Goal: Communication & Community: Answer question/provide support

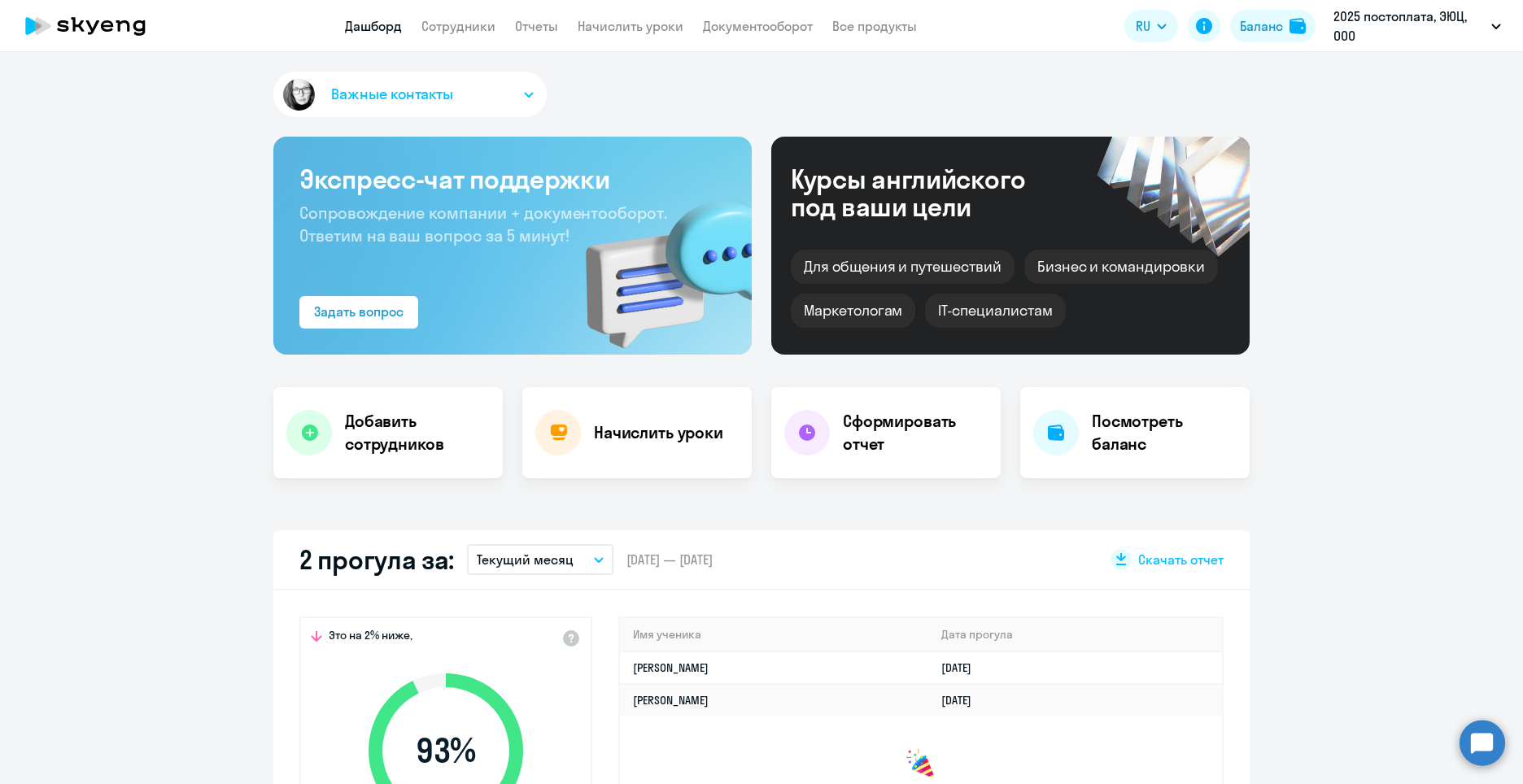
select select "30"
click at [470, 80] on button "Важные контакты" at bounding box center [410, 94] width 274 height 45
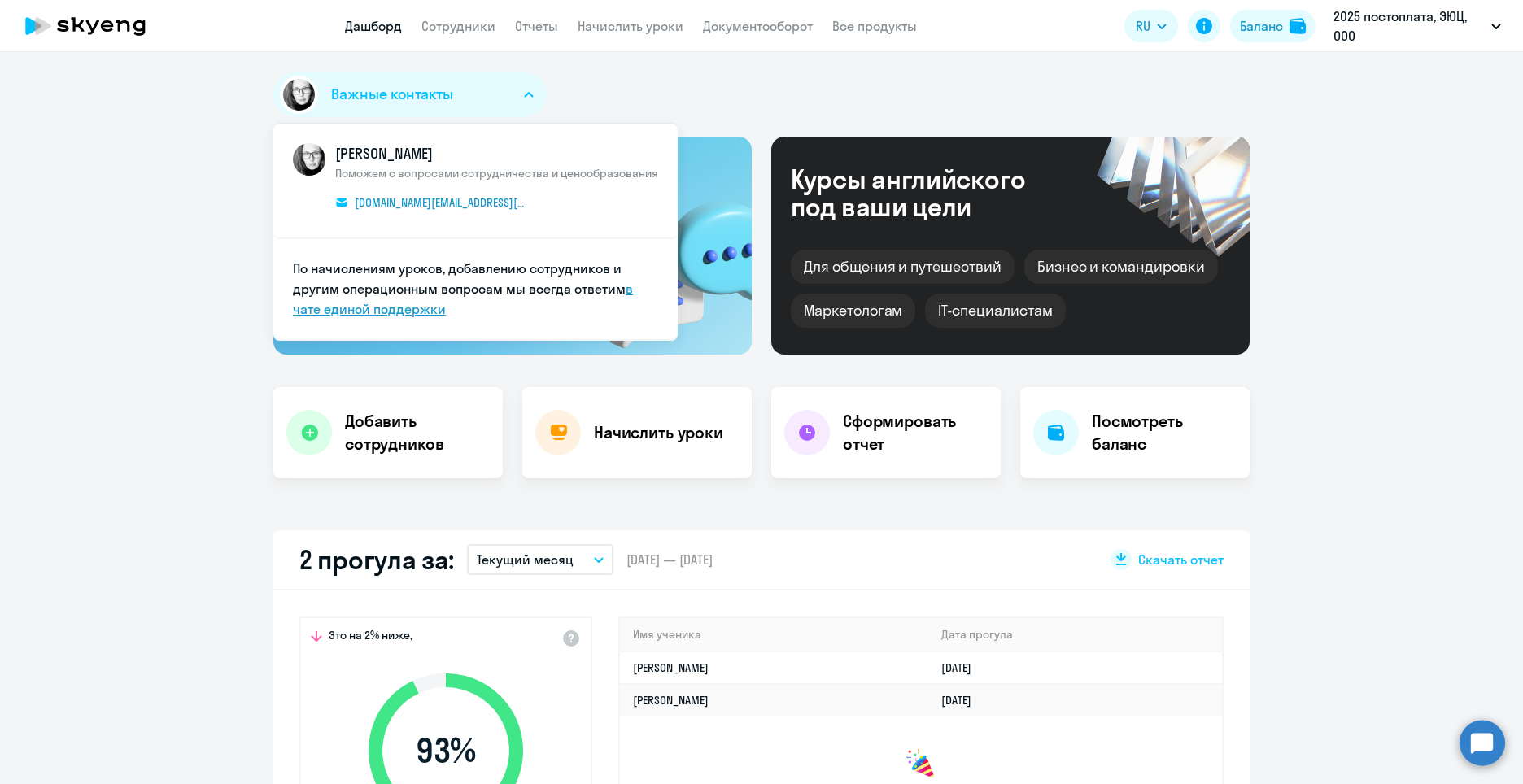
click at [384, 300] on link "в чате единой поддержки" at bounding box center [463, 298] width 340 height 37
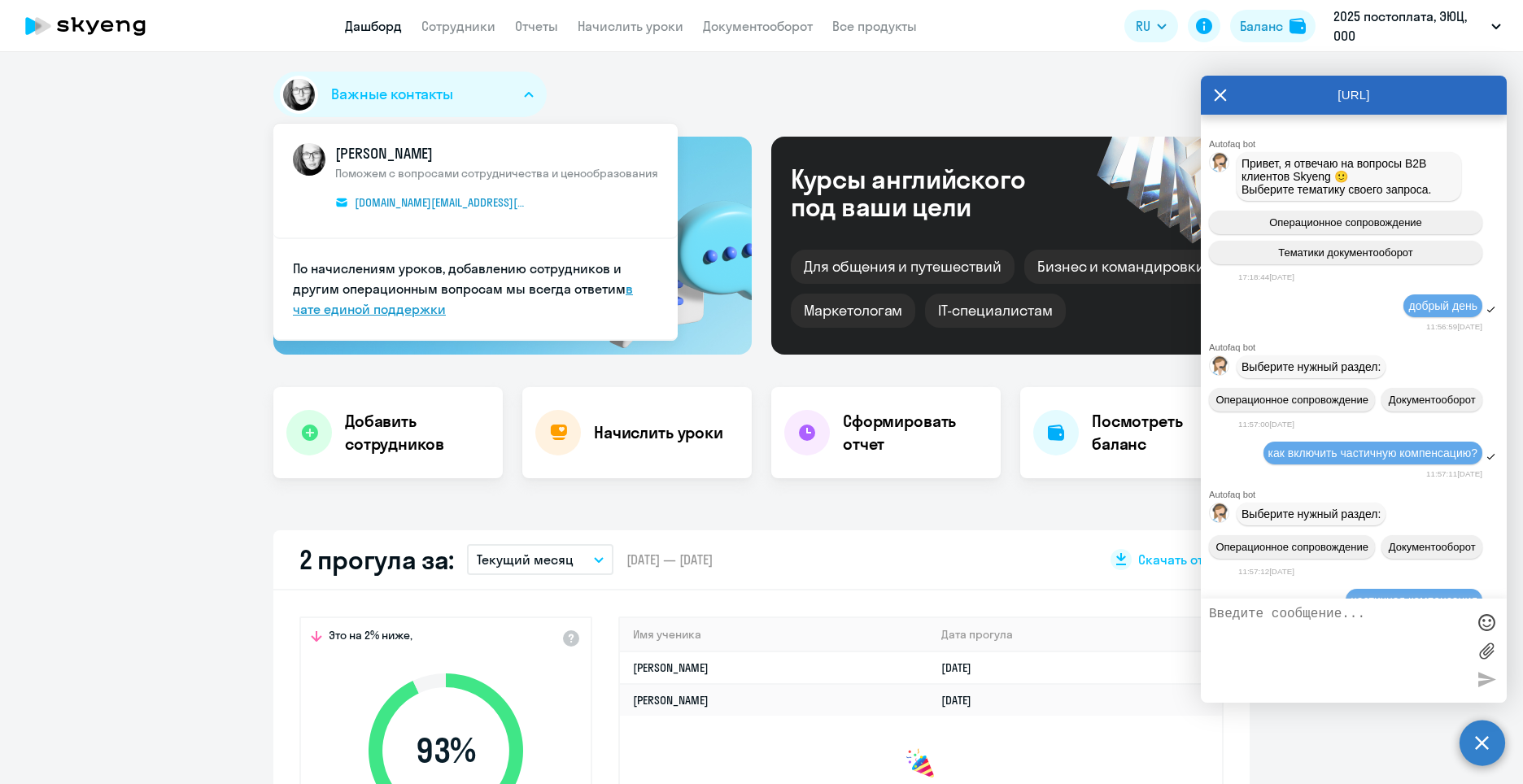
scroll to position [4878, 0]
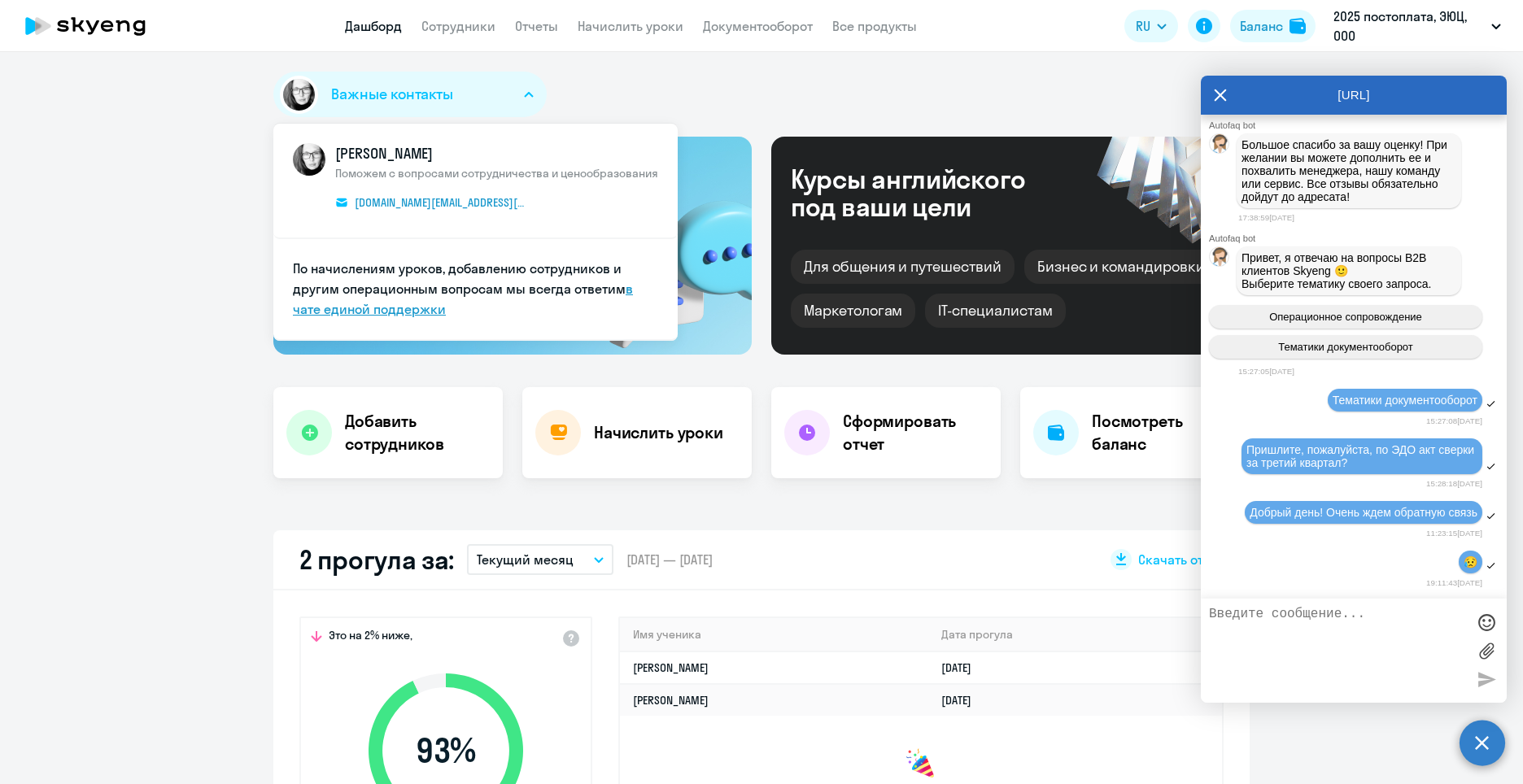
click at [387, 308] on link "в чате единой поддержки" at bounding box center [463, 298] width 340 height 37
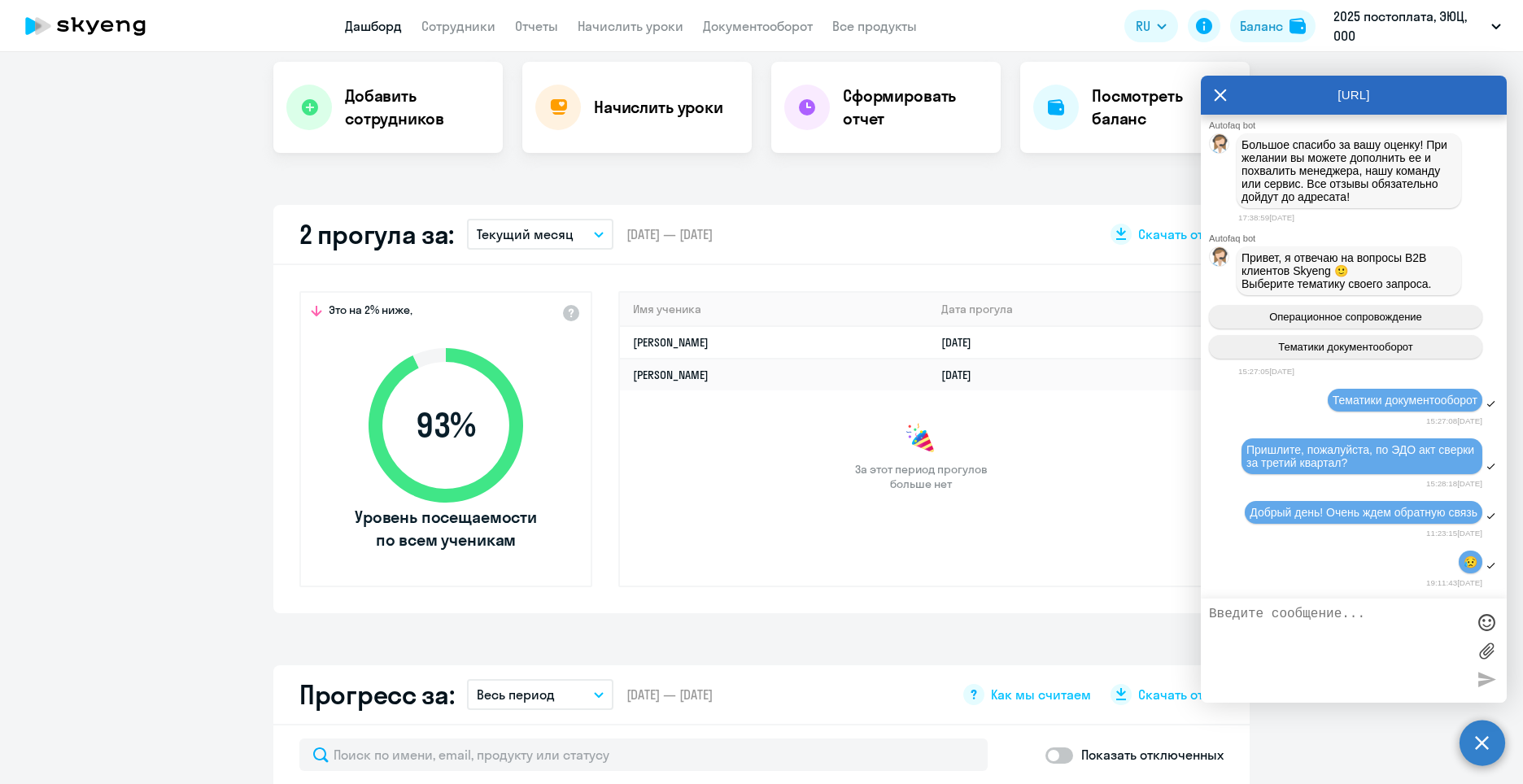
scroll to position [4634, 0]
click at [1357, 323] on span "Операционное сопровождение" at bounding box center [1345, 316] width 153 height 12
click at [1313, 324] on div "Операционное сопровождение Тематики документооборот" at bounding box center [1354, 332] width 306 height 67
click at [1297, 621] on textarea at bounding box center [1337, 651] width 257 height 88
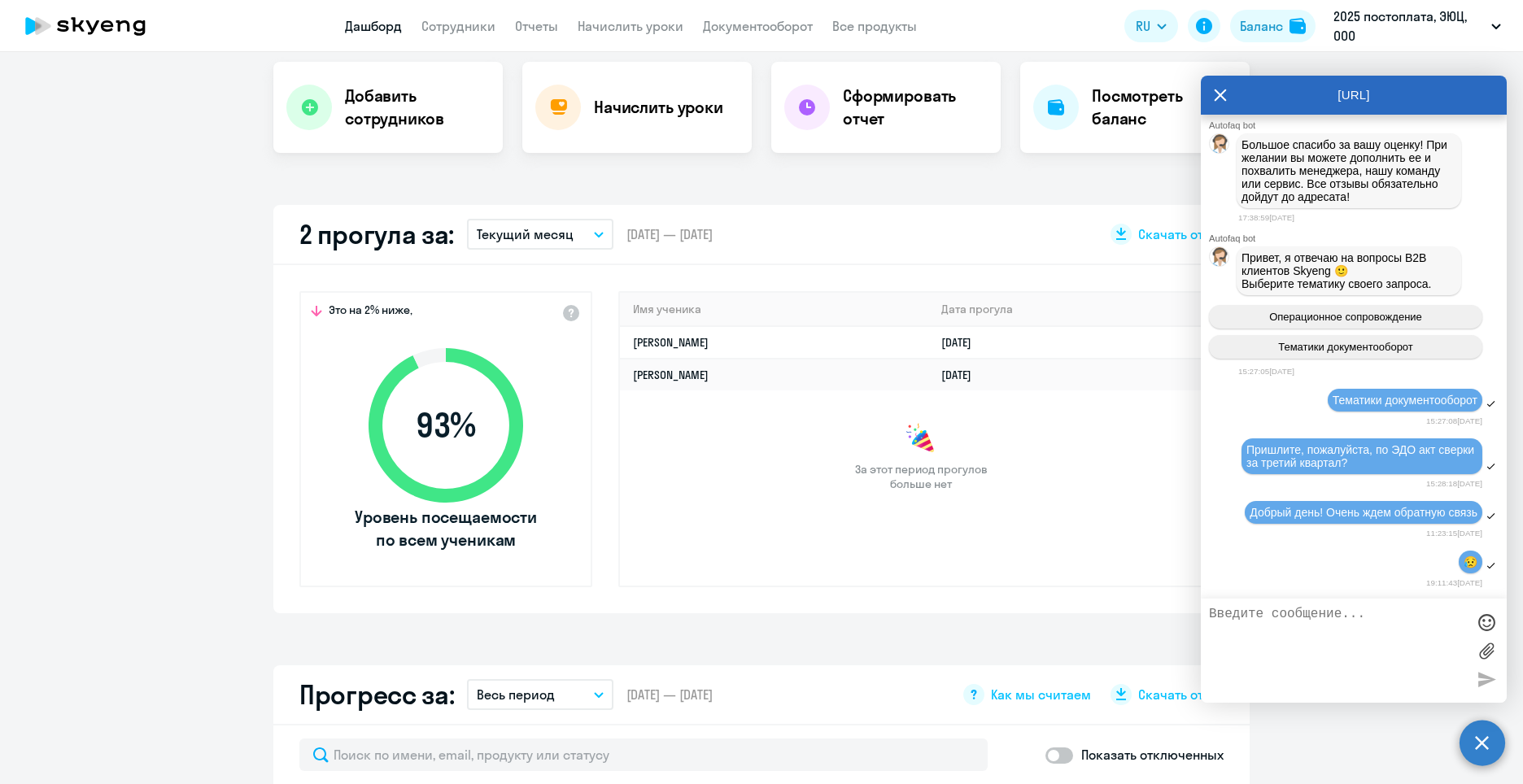
click at [1297, 621] on textarea at bounding box center [1337, 651] width 257 height 88
click at [1482, 650] on label at bounding box center [1486, 651] width 25 height 25
click at [0, 0] on input "file" at bounding box center [0, 0] width 0 height 0
click at [1369, 644] on textarea at bounding box center [1337, 651] width 257 height 88
click at [1490, 620] on div at bounding box center [1486, 622] width 25 height 25
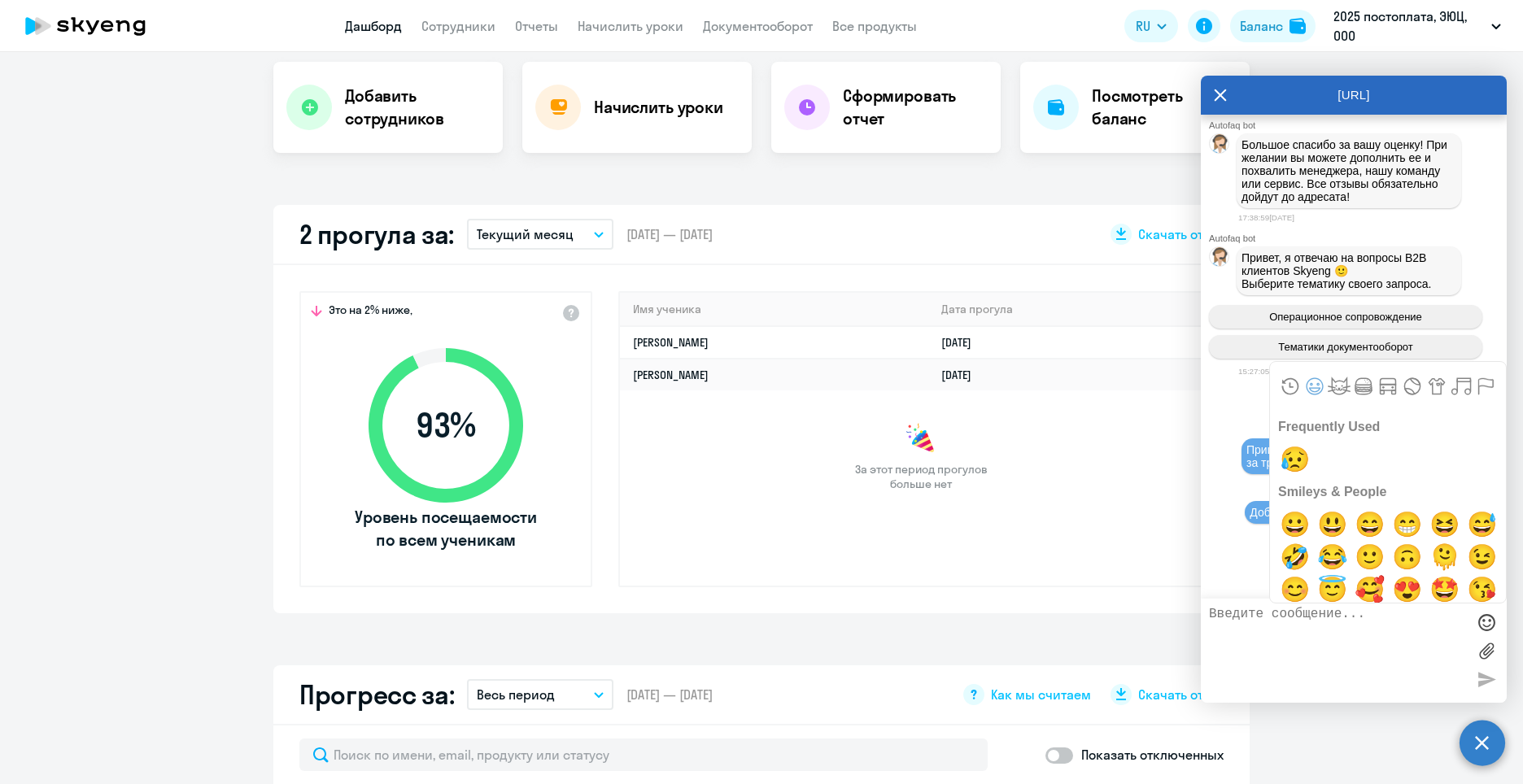
click at [1079, 439] on div "За этот период прогулов больше нет" at bounding box center [921, 457] width 602 height 68
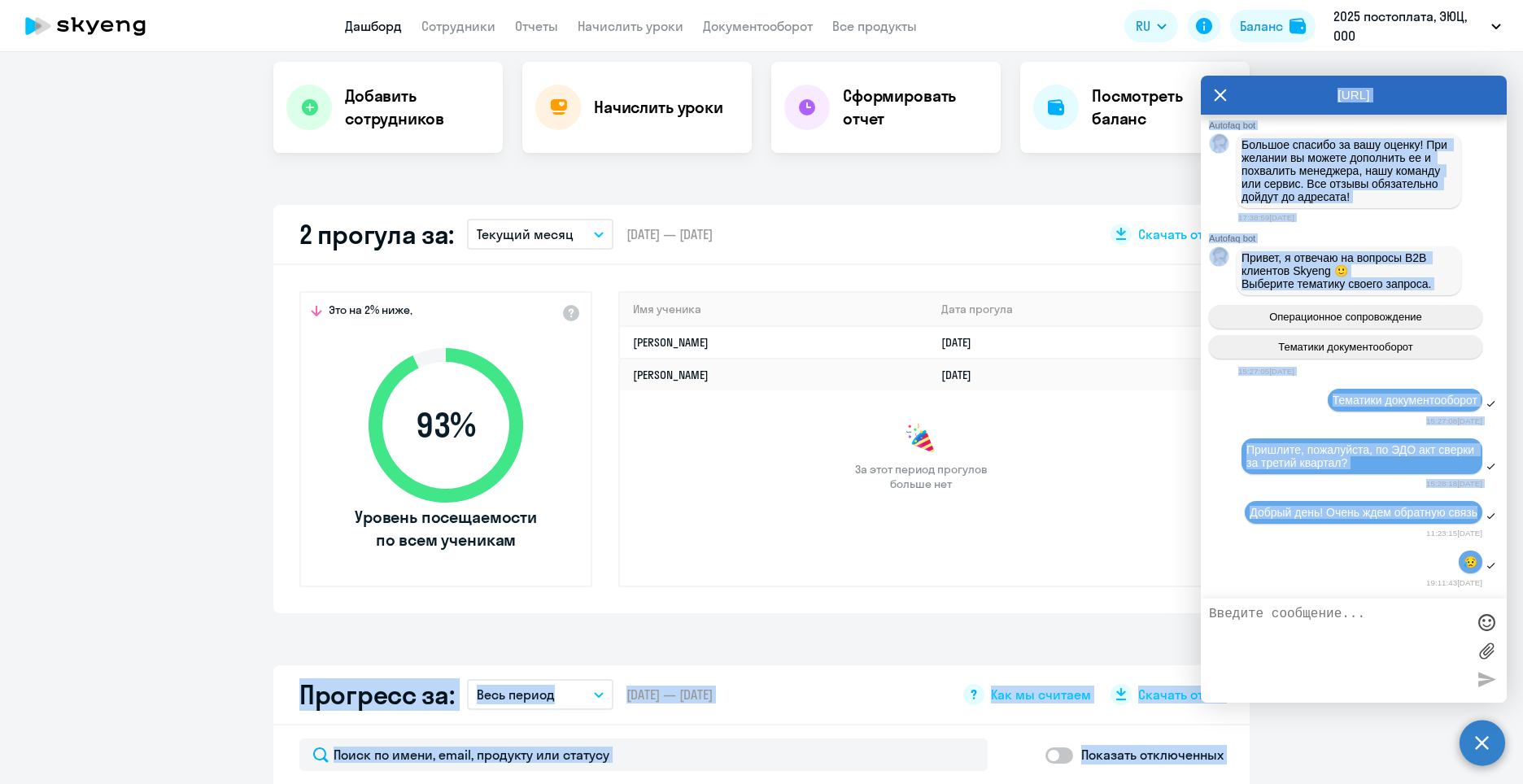
drag, startPoint x: 1414, startPoint y: 510, endPoint x: 1171, endPoint y: 487, distance: 244.1
click at [1171, 487] on body "Дашборд Сотрудники Отчеты Начислить уроки Документооборот Все продукты Дашборд …" at bounding box center [761, 392] width 1523 height 784
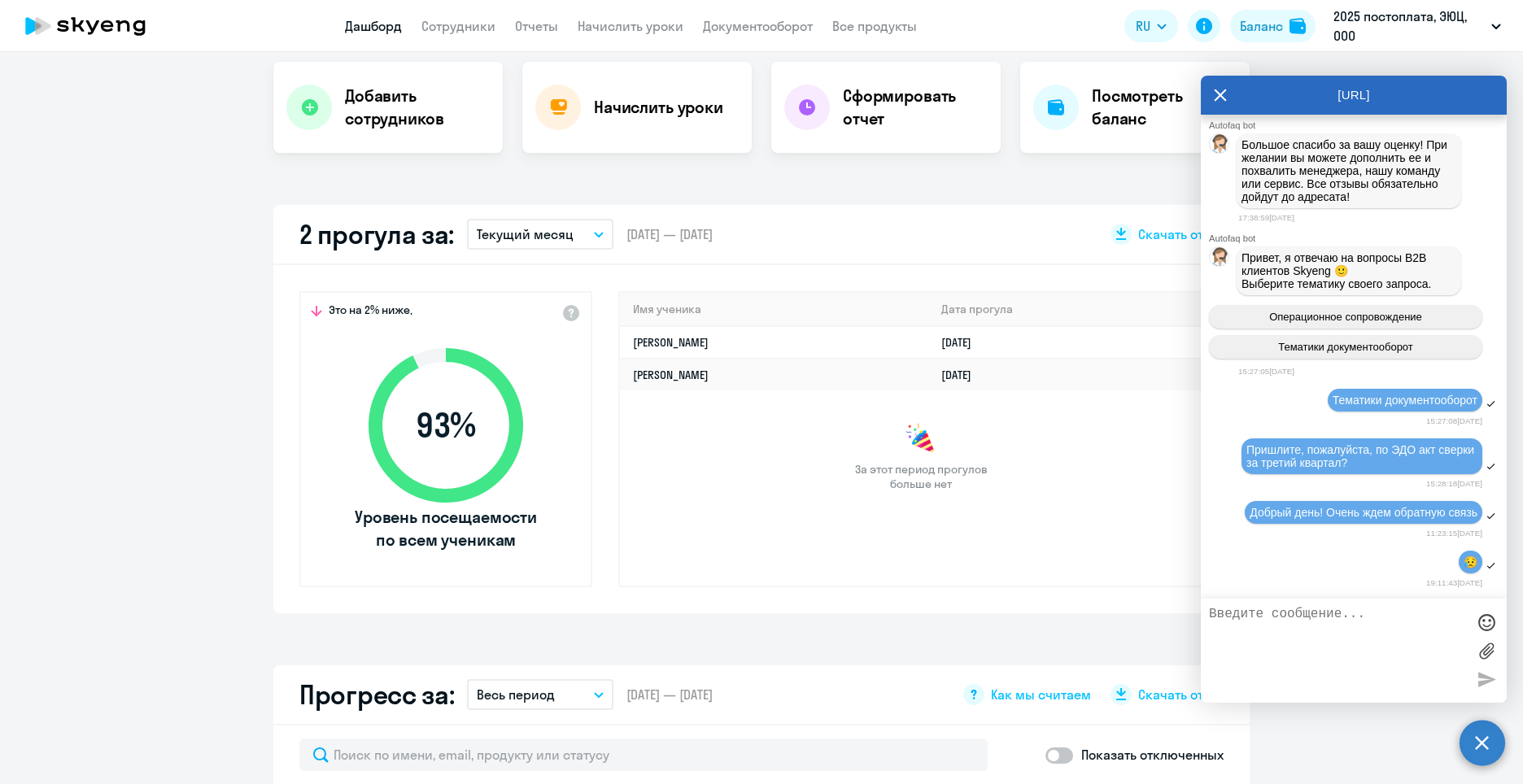
drag, startPoint x: 1312, startPoint y: 528, endPoint x: 1301, endPoint y: 511, distance: 20.2
click at [1312, 528] on div "11:23:15[DATE]" at bounding box center [1360, 533] width 244 height 15
drag, startPoint x: 1299, startPoint y: 509, endPoint x: 1246, endPoint y: 492, distance: 55.7
click at [1249, 506] on div "Добрый день! Очень ждем обратную связь" at bounding box center [1363, 512] width 227 height 13
copy span "Добрый день! Очень ждем обратную связь"
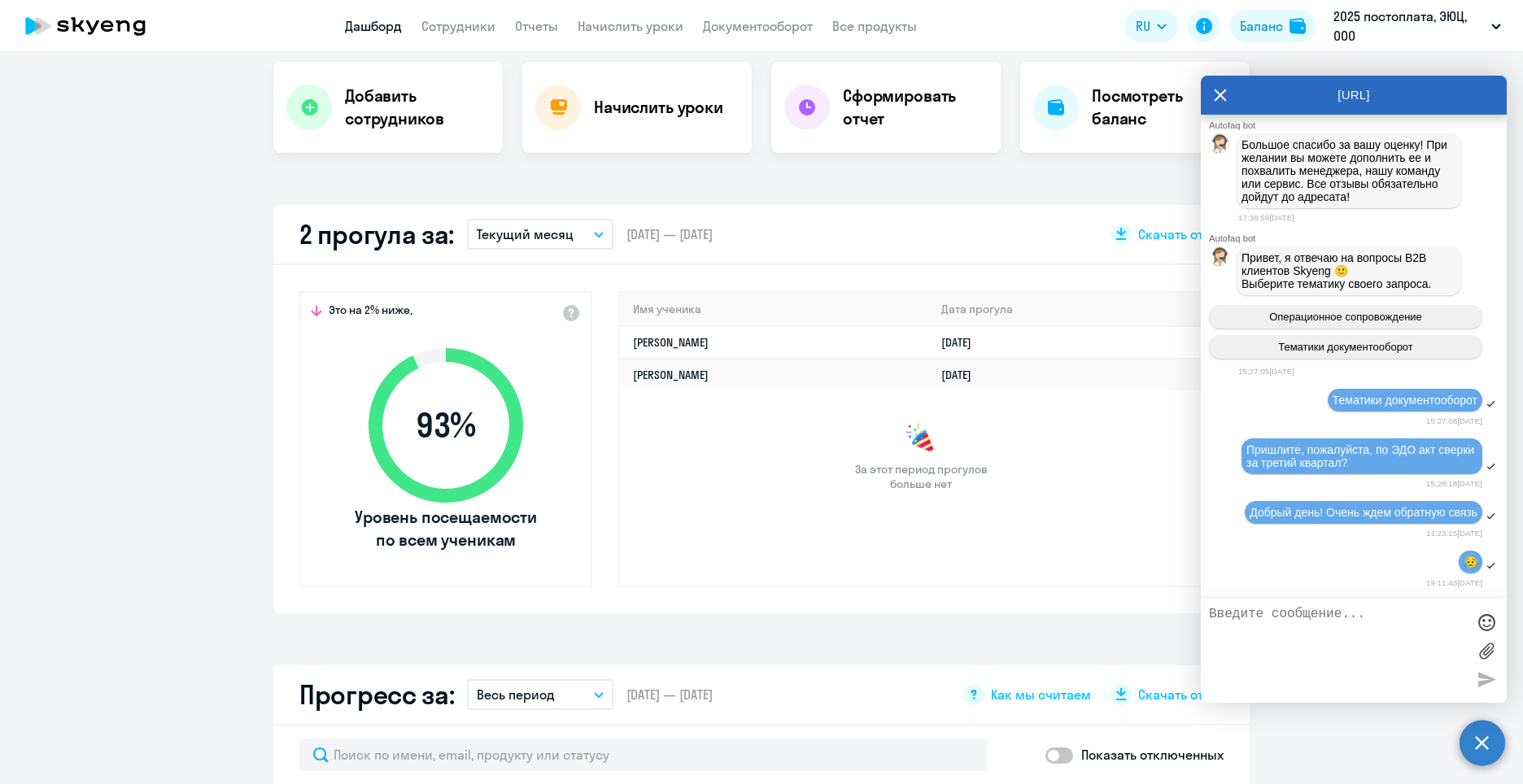
click at [1258, 627] on textarea at bounding box center [1337, 651] width 257 height 88
paste textarea "Добрый день! Очень ждем обратную связь"
type textarea "Добрый день! Очень ждем обратную связь"
click at [1483, 686] on div at bounding box center [1486, 679] width 25 height 25
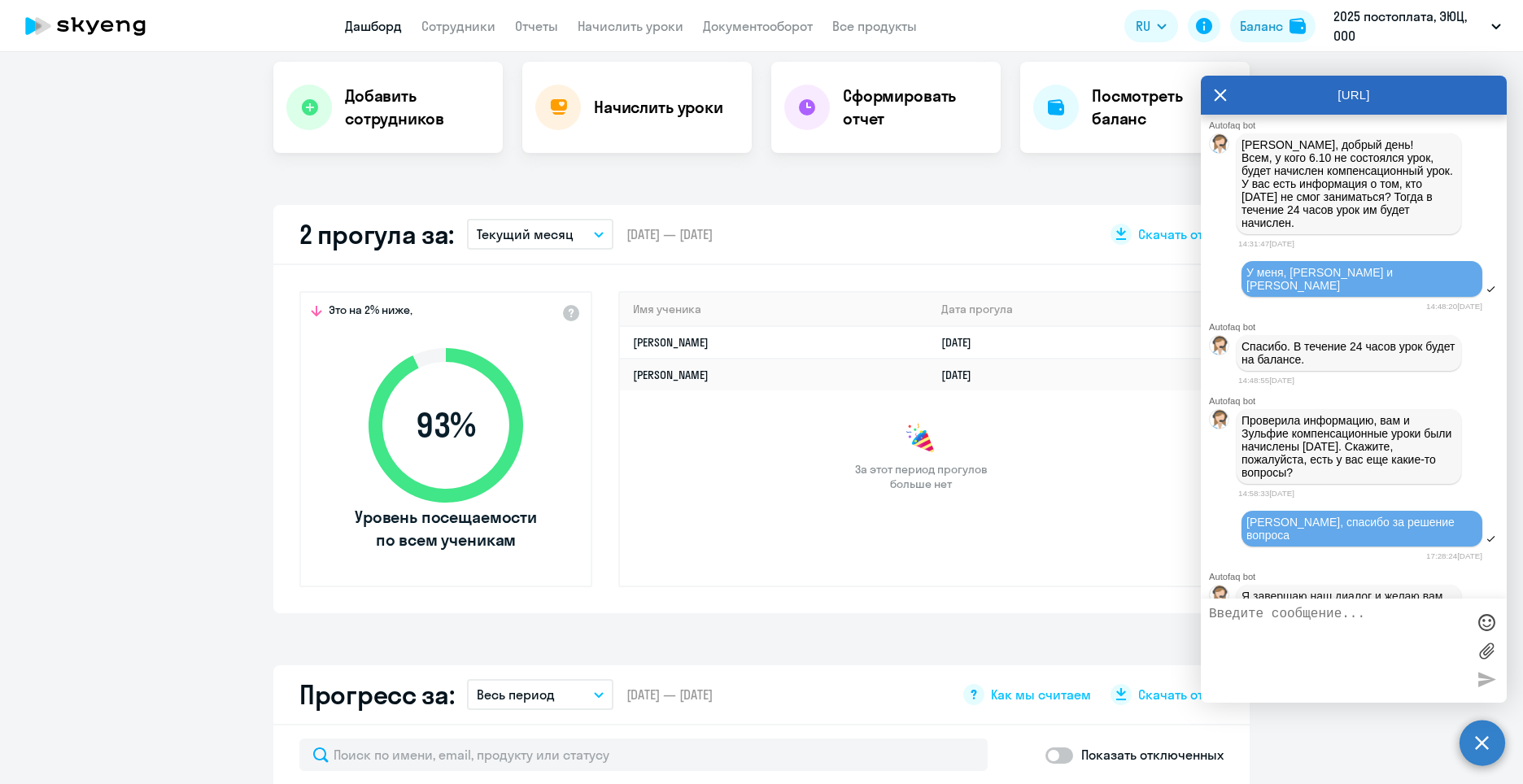
scroll to position [4940, 0]
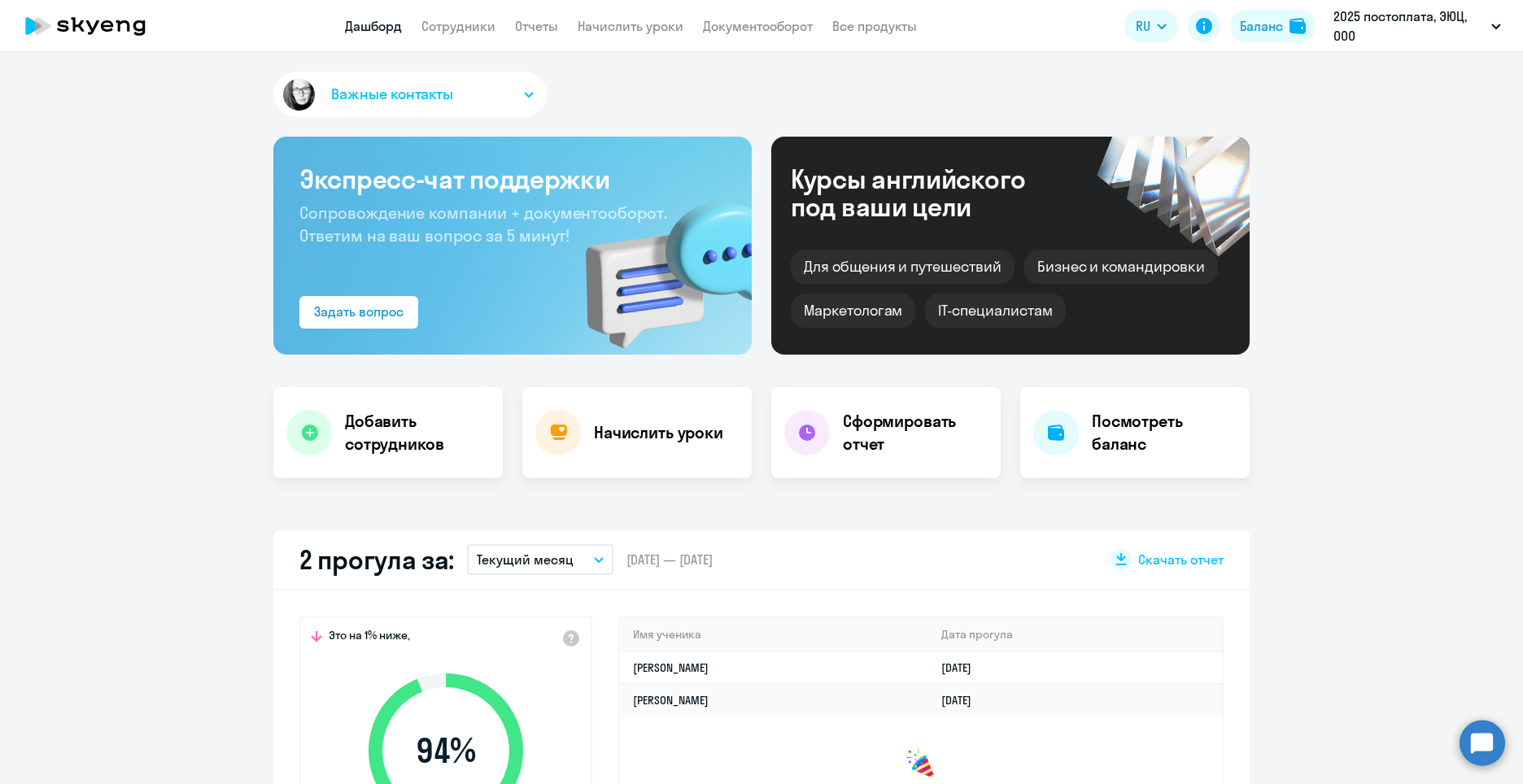
select select "30"
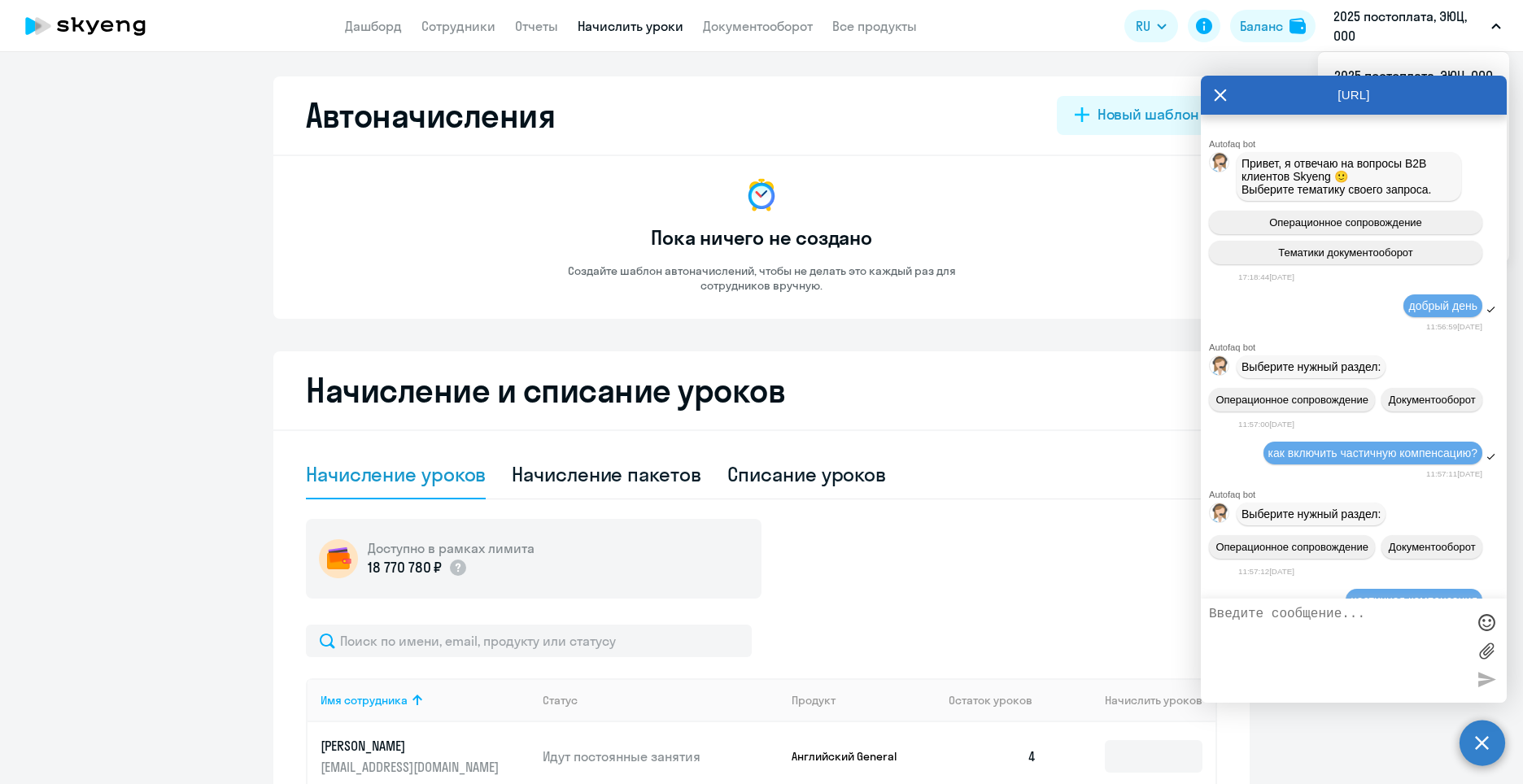
select select "10"
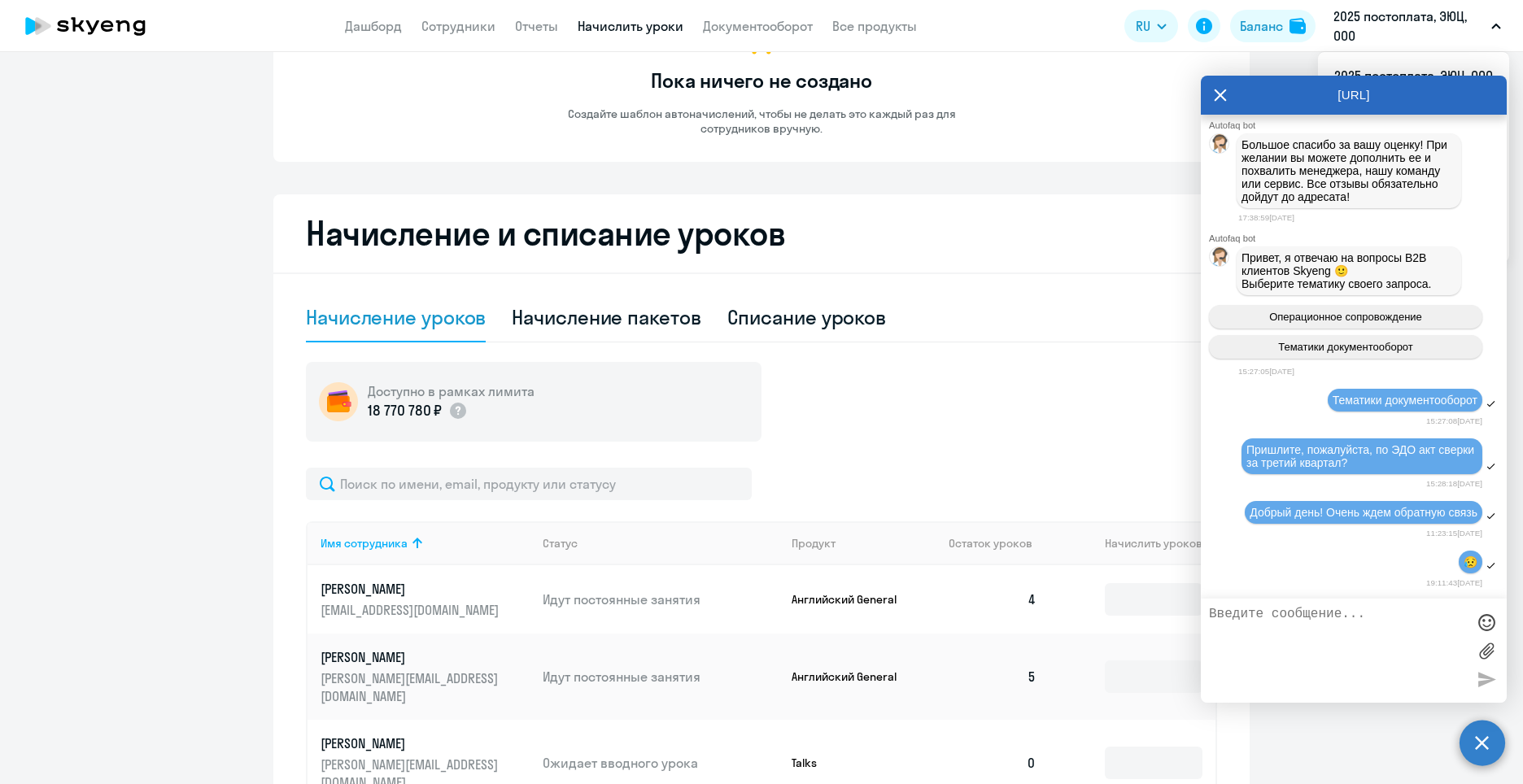
scroll to position [326, 0]
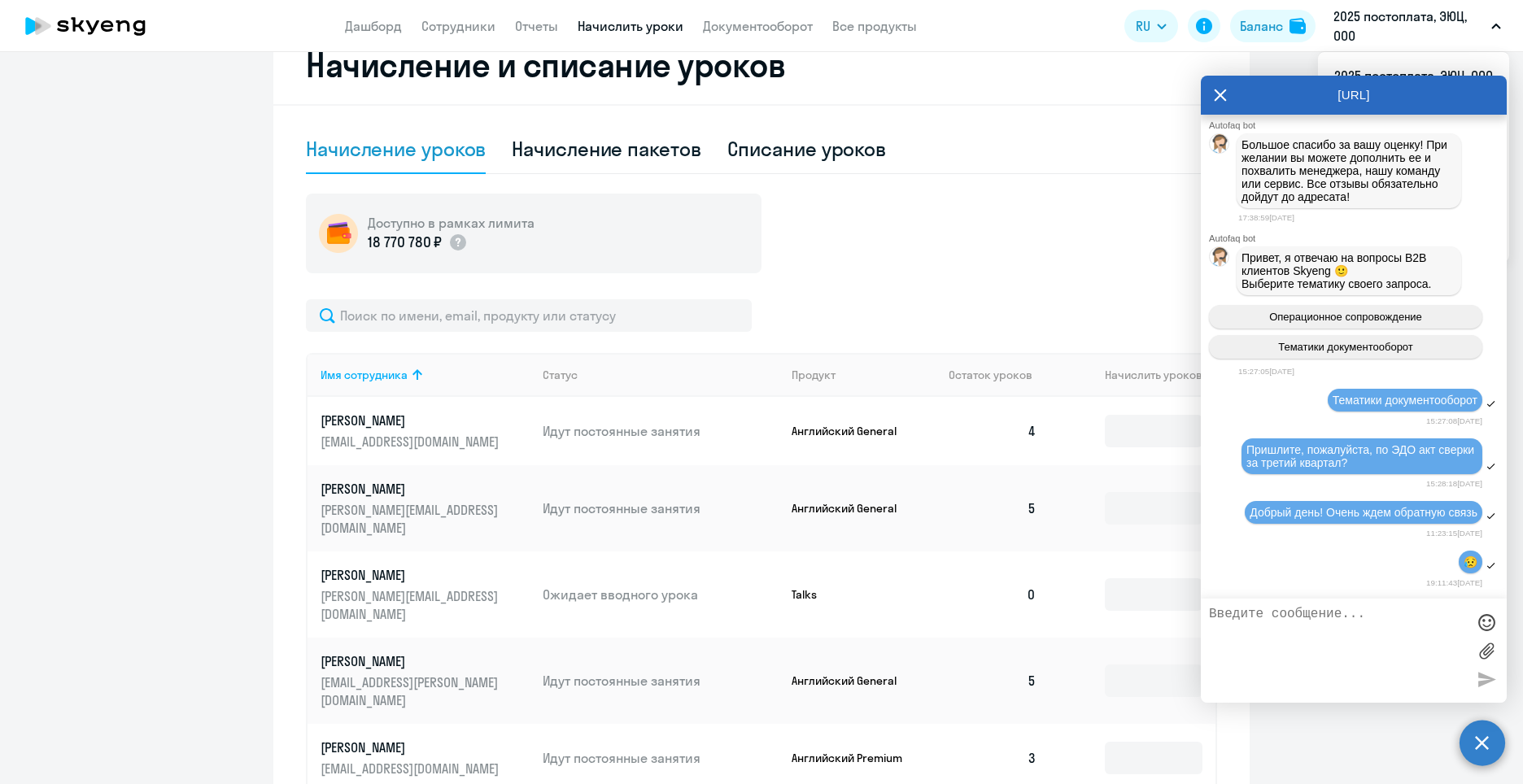
click at [1217, 91] on icon at bounding box center [1220, 96] width 12 height 12
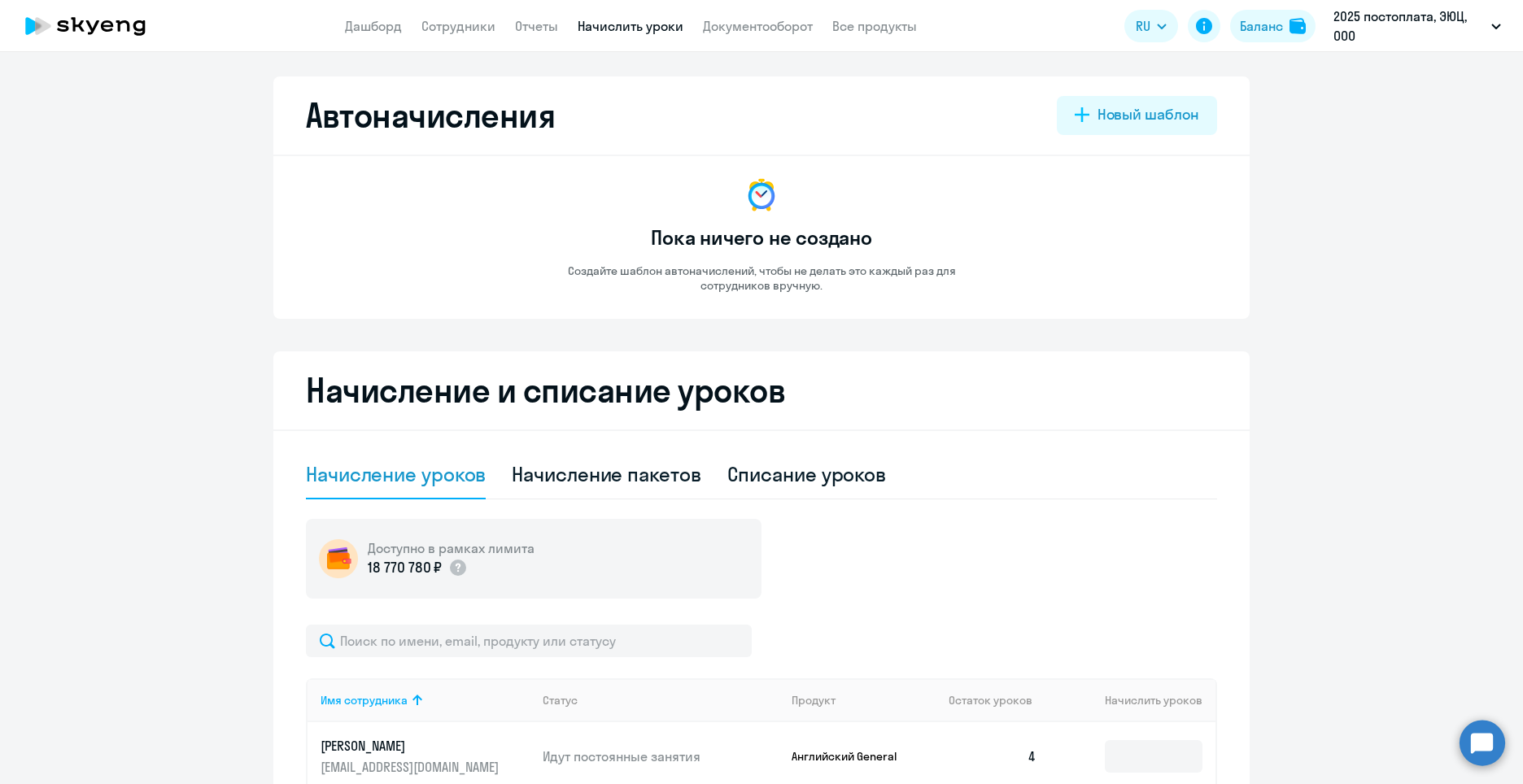
select select "10"
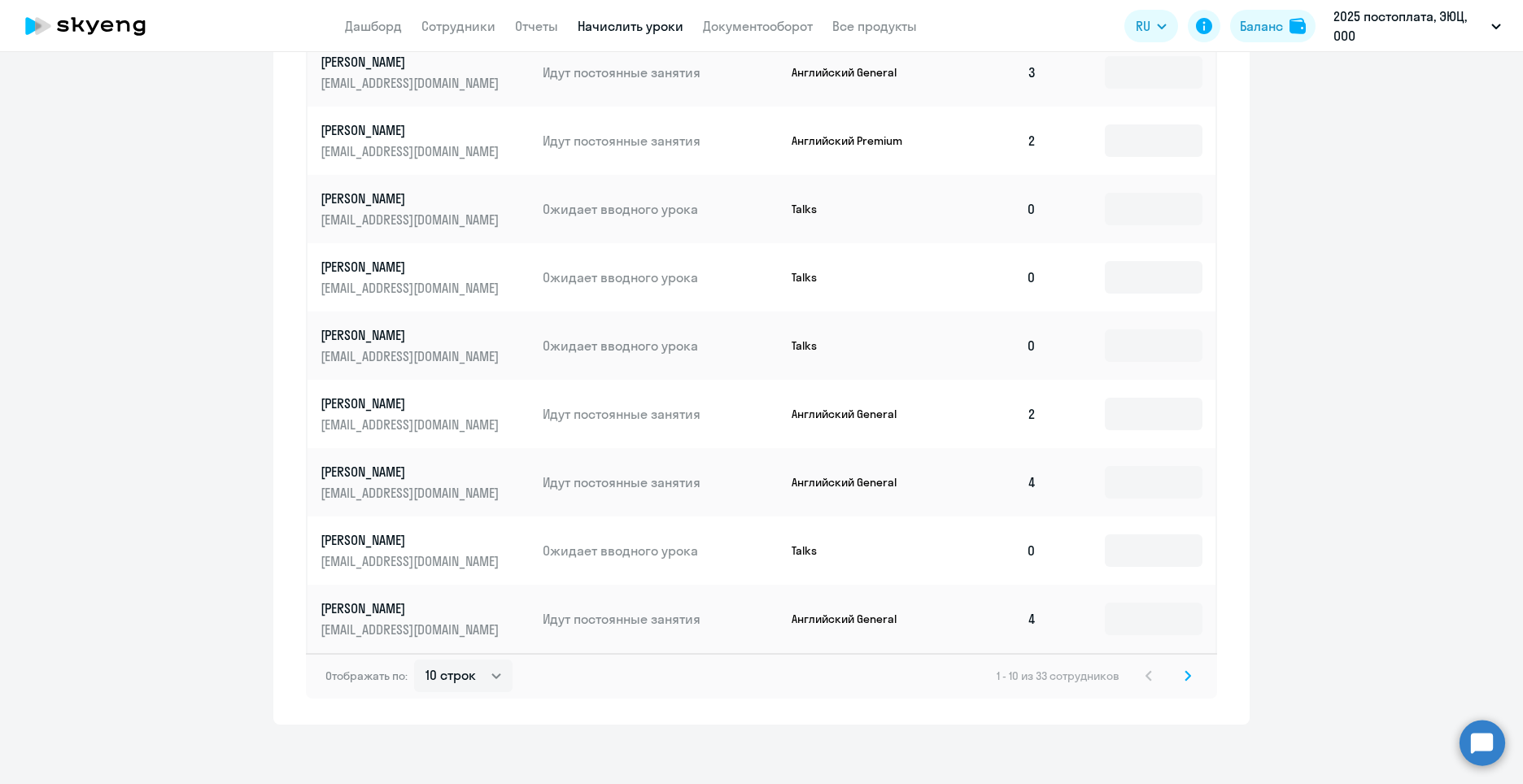
scroll to position [758, 0]
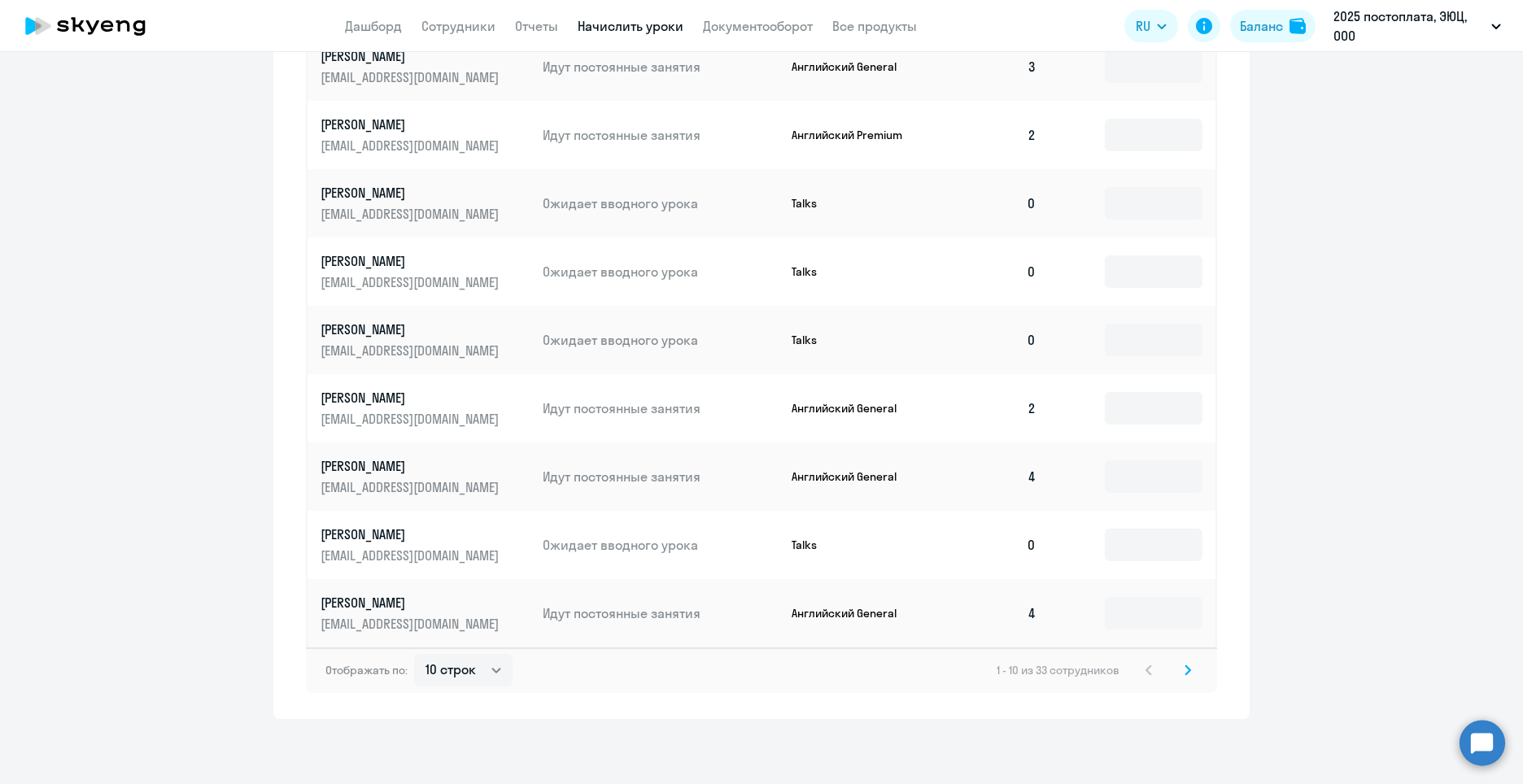
click at [1481, 740] on circle at bounding box center [1482, 742] width 45 height 45
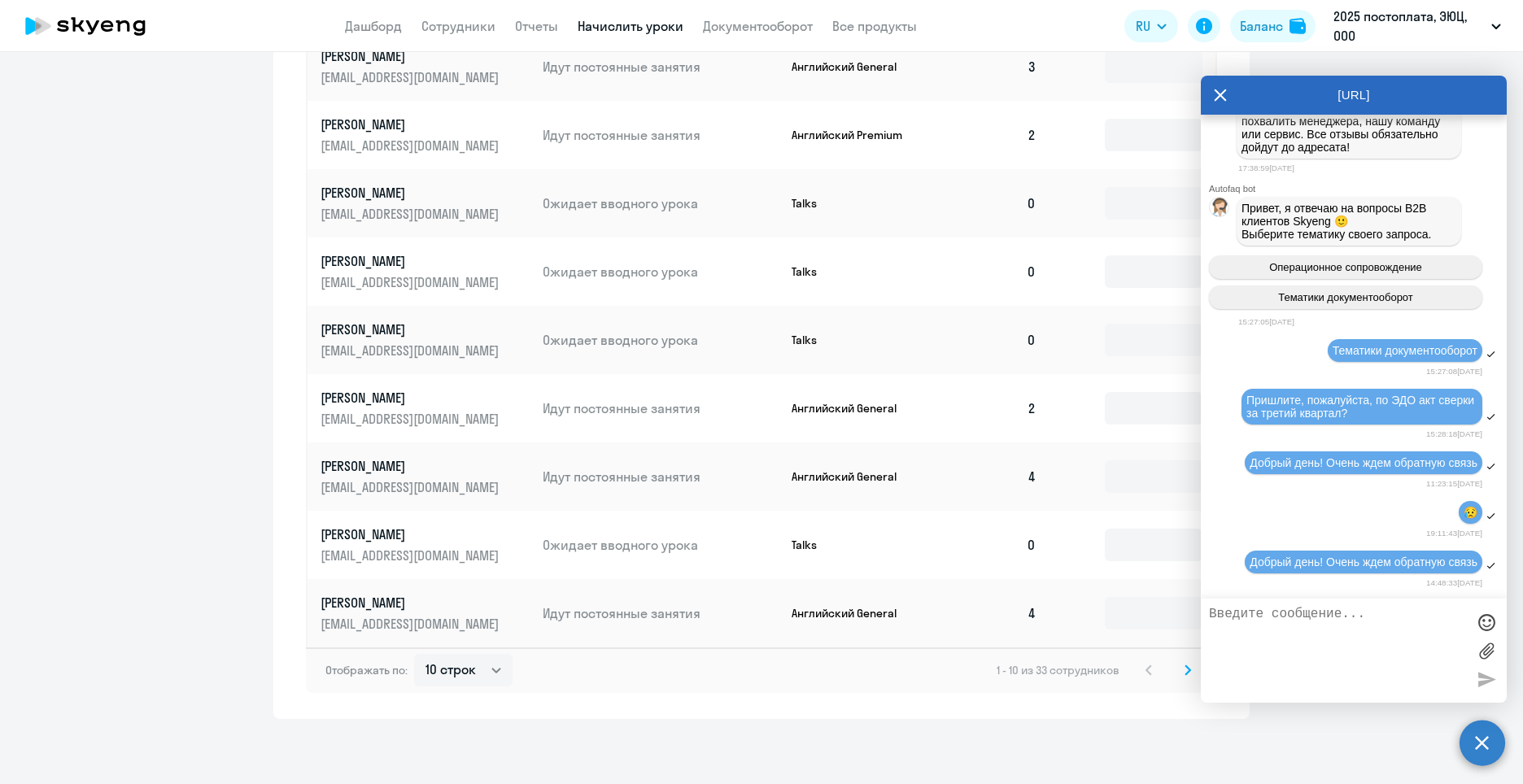
scroll to position [4940, 0]
click at [1011, 747] on div "Автоначисления Новый шаблон Пока ничего не создано Создайте шаблон автоначислен…" at bounding box center [761, 418] width 1523 height 732
click at [1318, 729] on div "Автоначисления Новый шаблон Пока ничего не создано Создайте шаблон автоначислен…" at bounding box center [761, 418] width 1523 height 732
click at [1470, 746] on circle at bounding box center [1482, 742] width 45 height 45
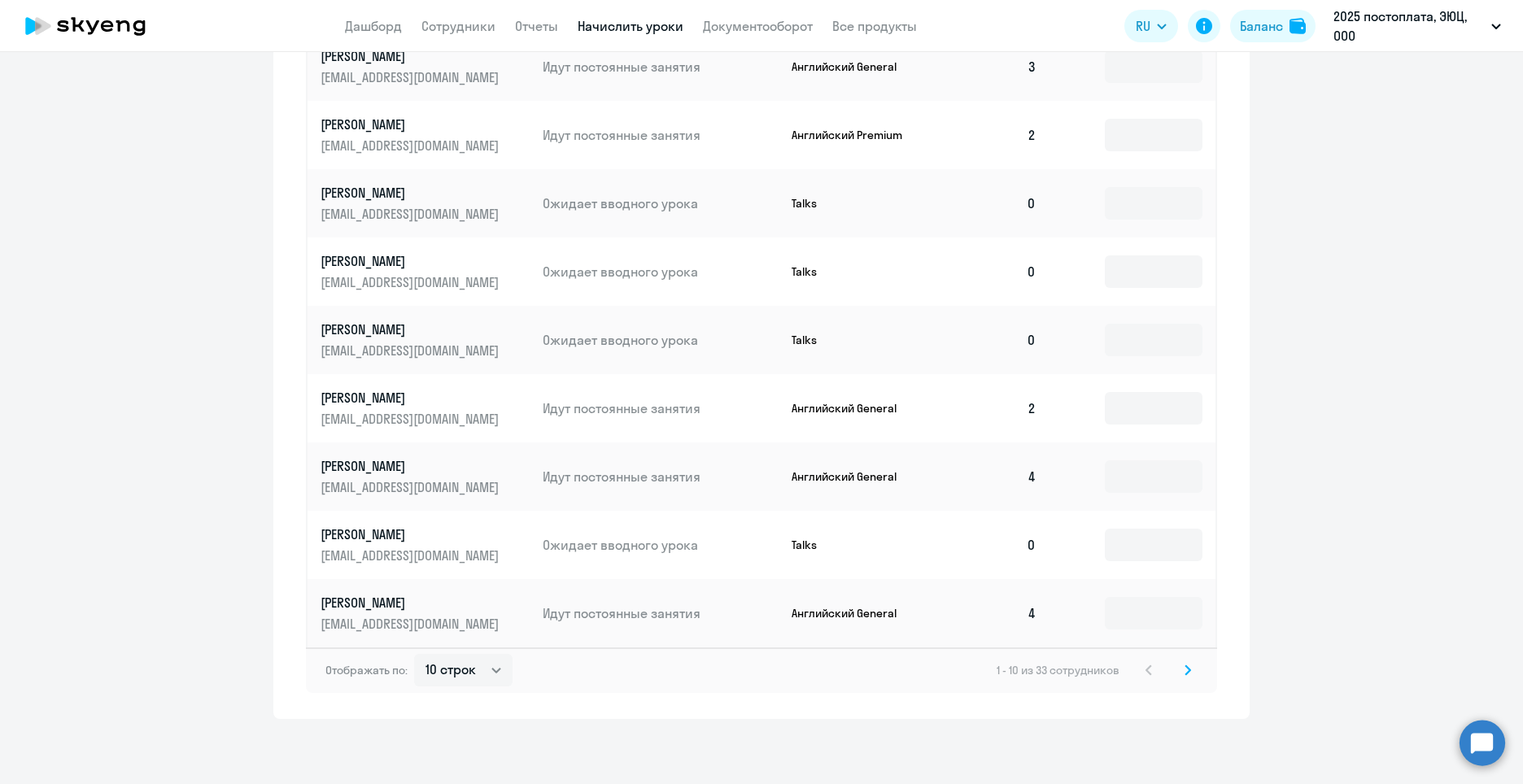
drag, startPoint x: 1425, startPoint y: 457, endPoint x: 1401, endPoint y: 22, distance: 435.7
click at [1424, 453] on ng-component "Автоначисления Новый шаблон Пока ничего не создано Создайте шаблон автоначислен…" at bounding box center [761, 19] width 1523 height 1400
